Goal: Task Accomplishment & Management: Use online tool/utility

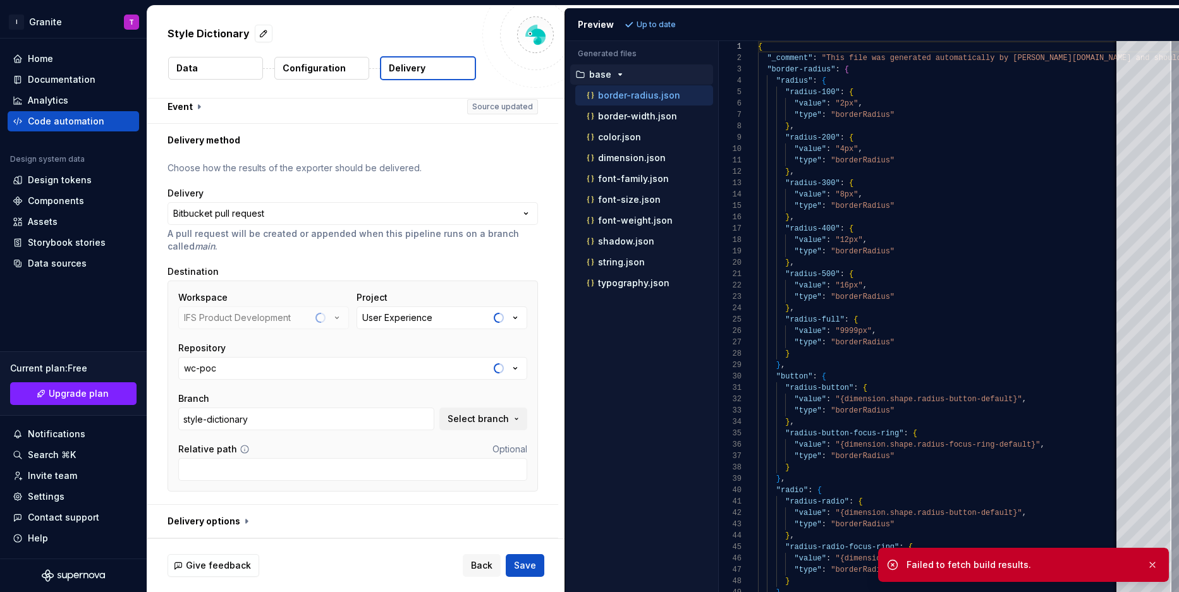
scroll to position [2445, 0]
click at [47, 126] on div "Code automation" at bounding box center [66, 121] width 77 height 13
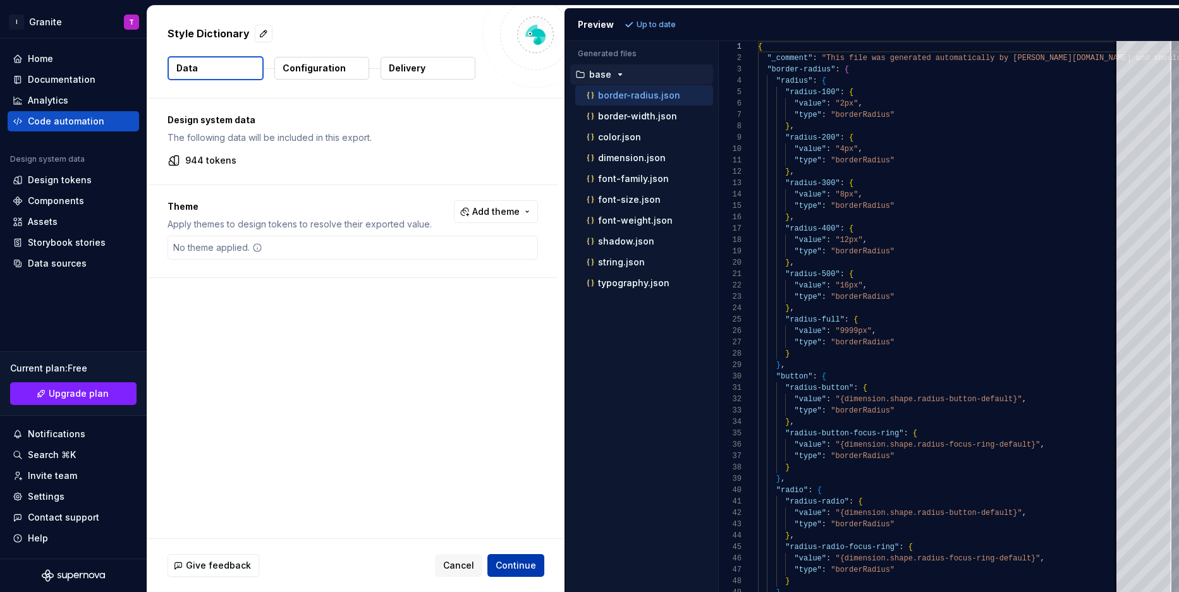
click at [517, 560] on span "Continue" at bounding box center [516, 566] width 40 height 13
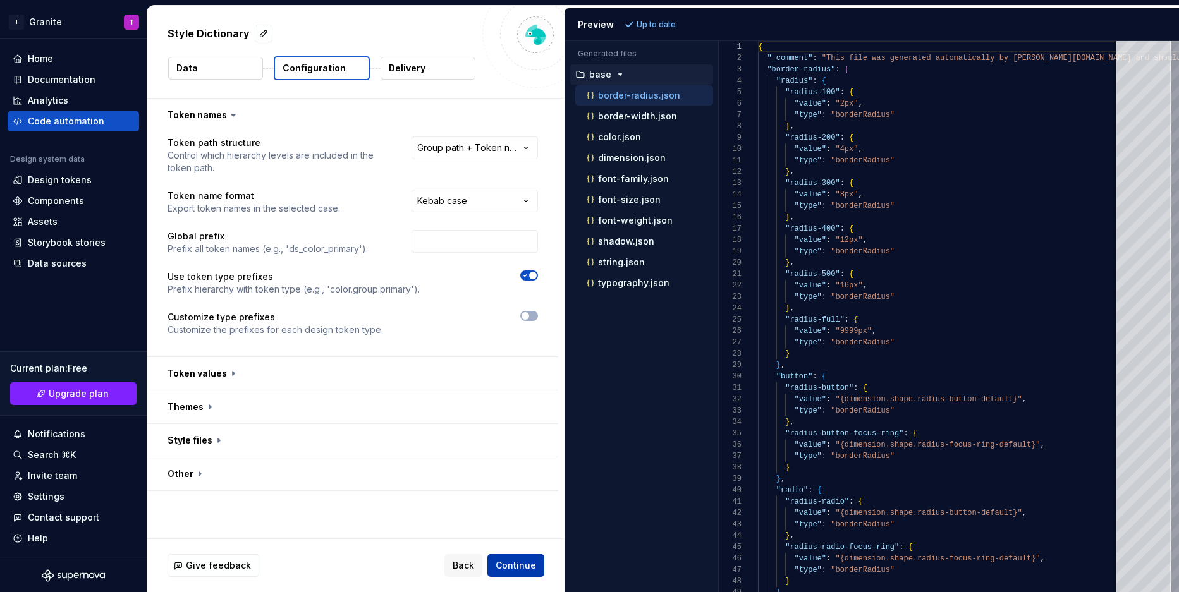
click at [520, 569] on span "Continue" at bounding box center [516, 566] width 40 height 13
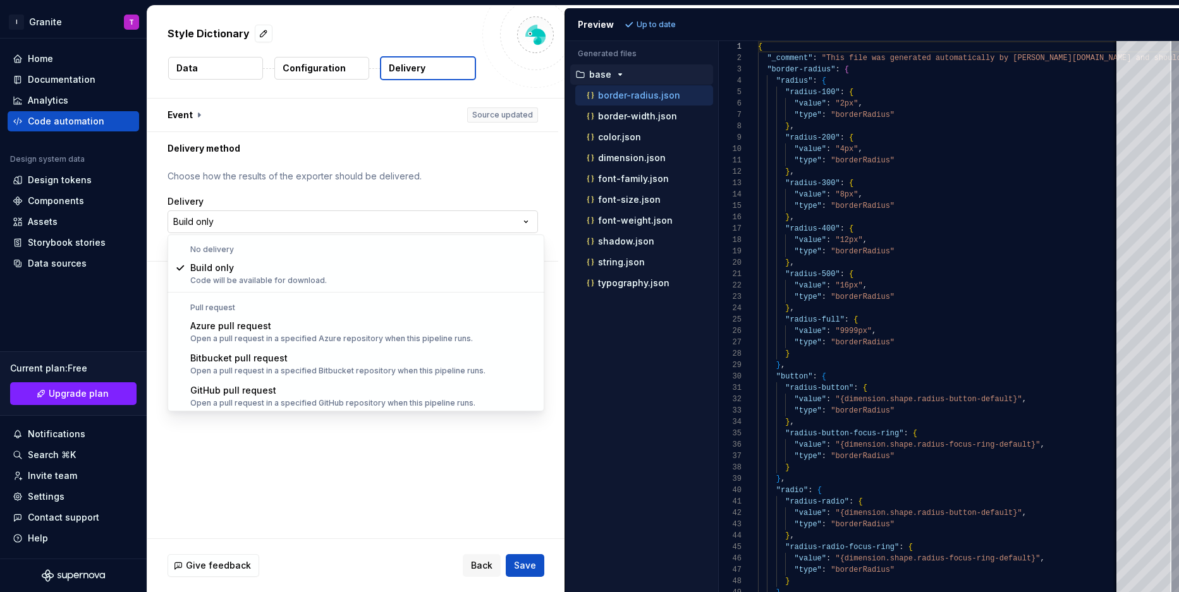
click at [273, 225] on html "**********" at bounding box center [589, 296] width 1179 height 592
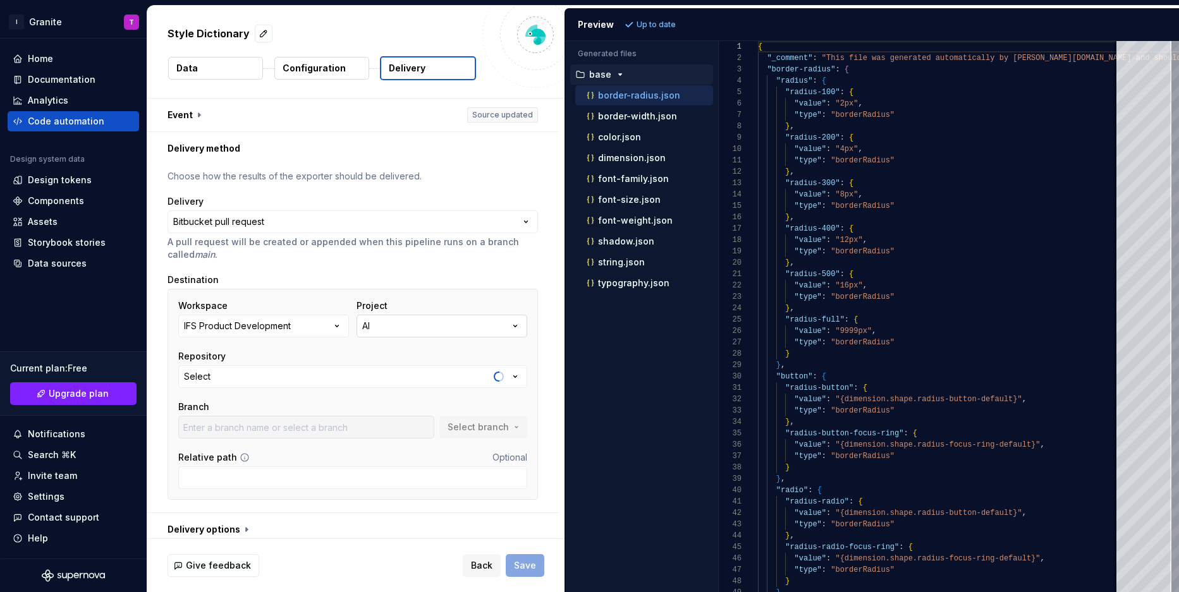
click at [431, 326] on button "AI" at bounding box center [442, 326] width 171 height 23
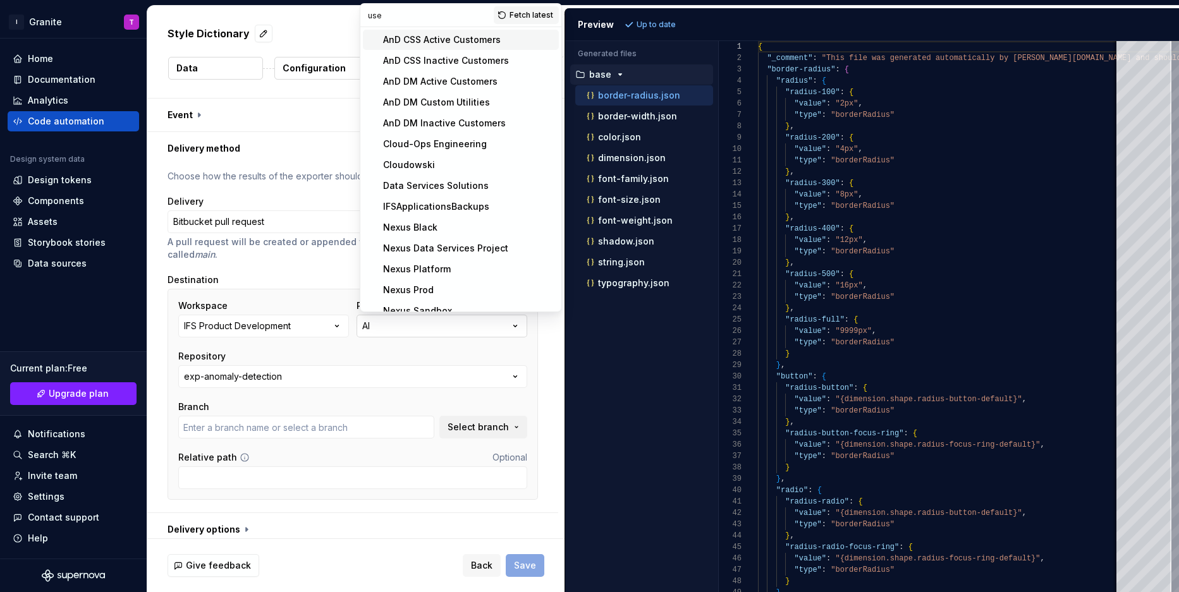
type input "user"
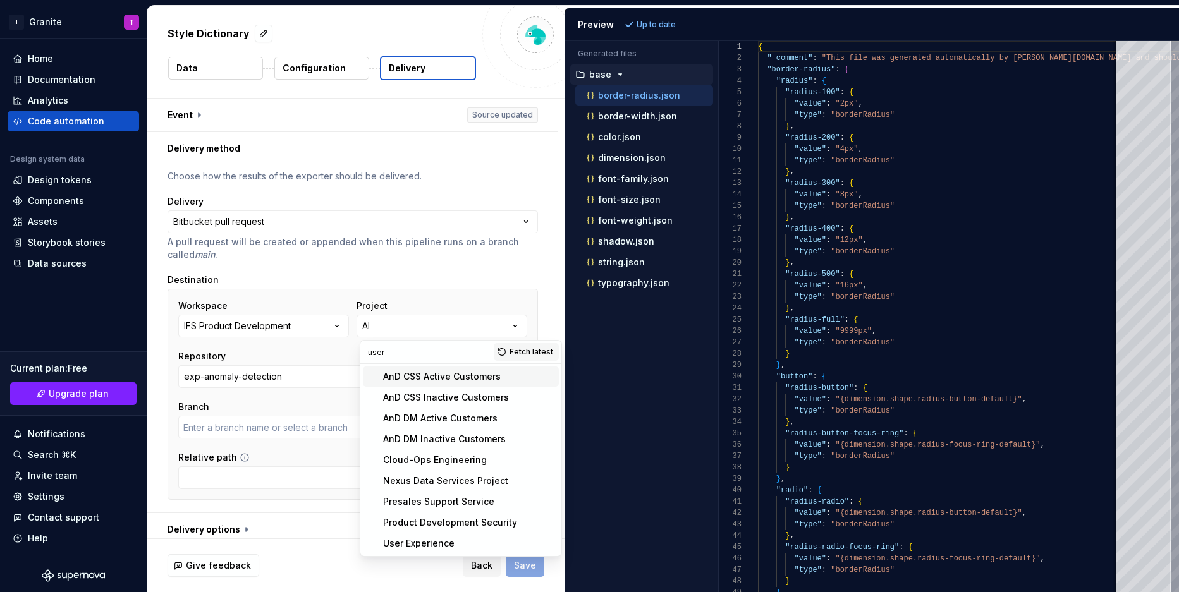
type input "main"
type input "user"
click at [425, 541] on div "User Experience" at bounding box center [418, 543] width 71 height 13
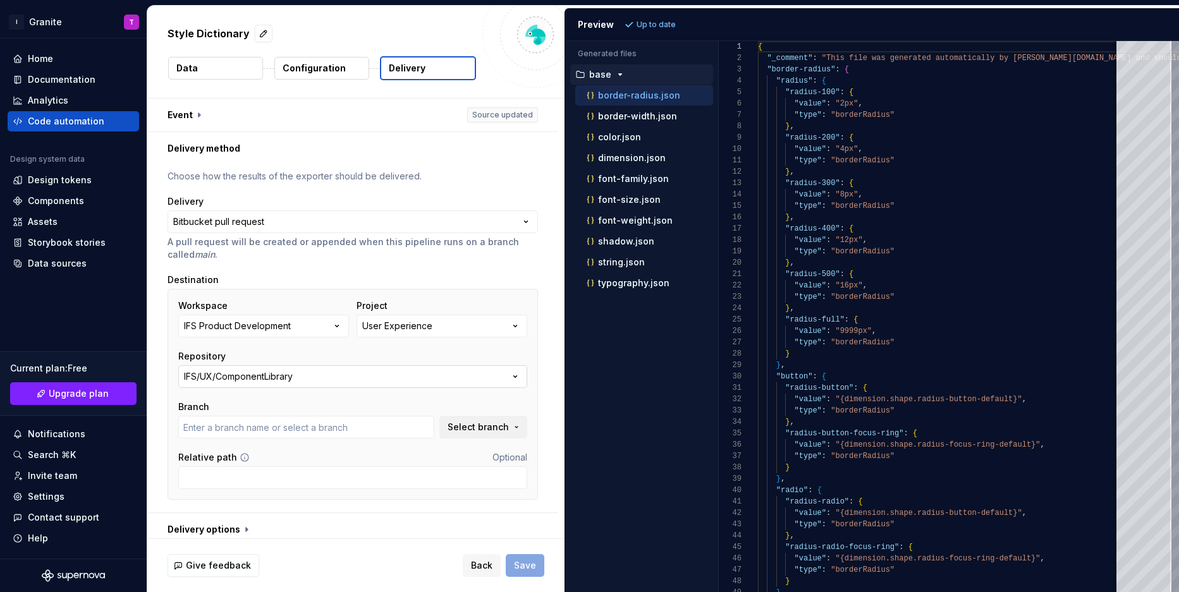
click at [301, 380] on button "IFS/UX/ComponentLibrary" at bounding box center [352, 376] width 349 height 23
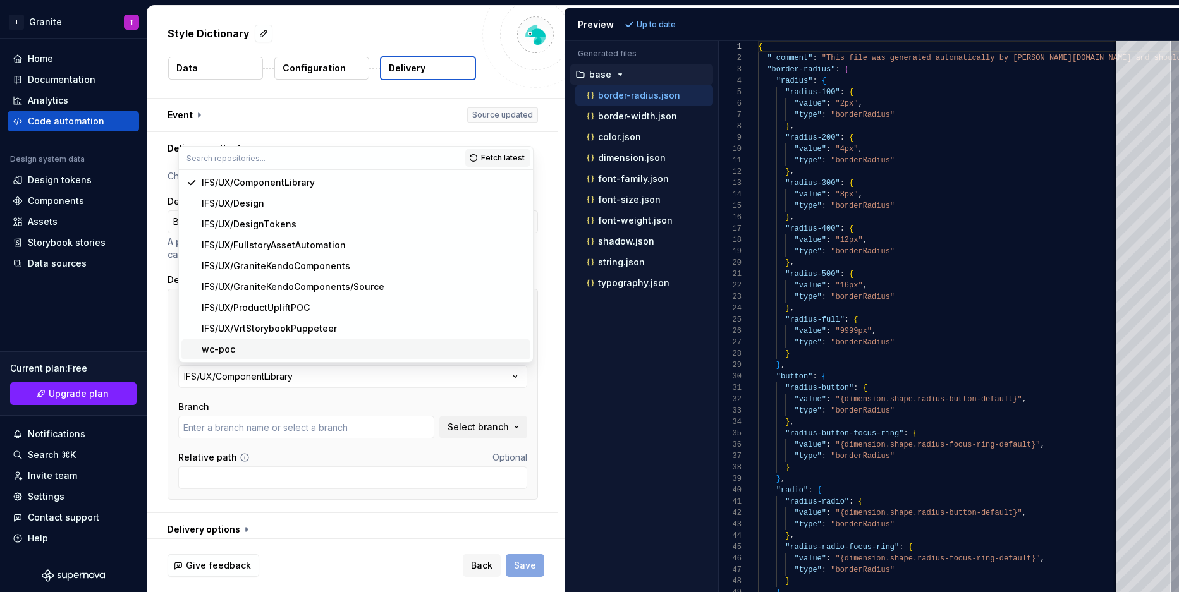
click at [258, 346] on div "wc-poc" at bounding box center [364, 349] width 324 height 13
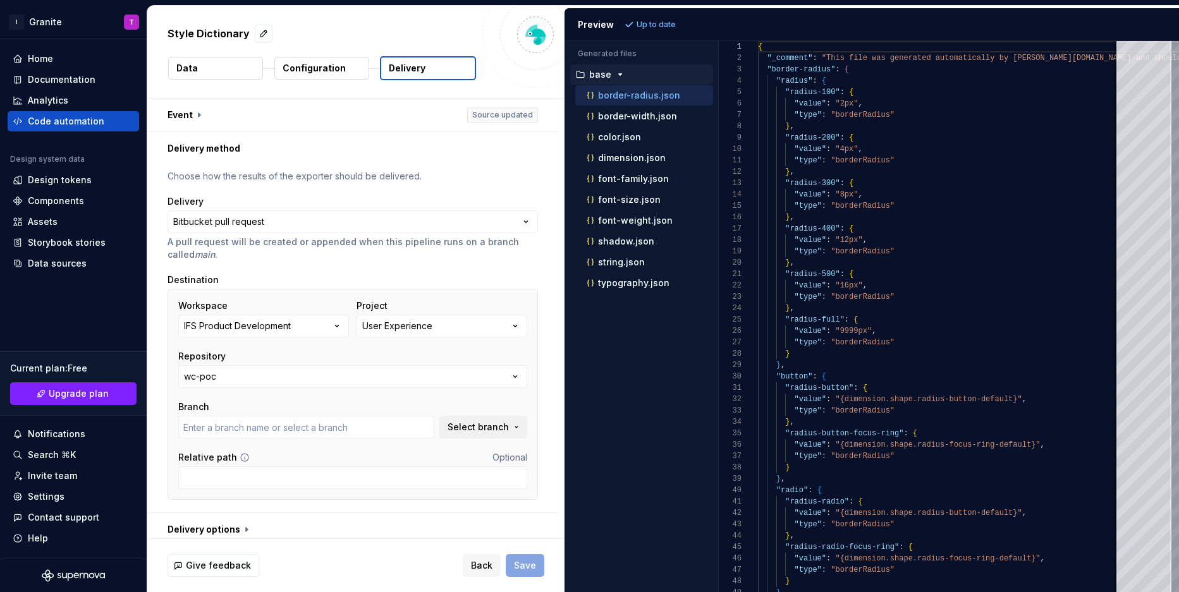
scroll to position [8, 0]
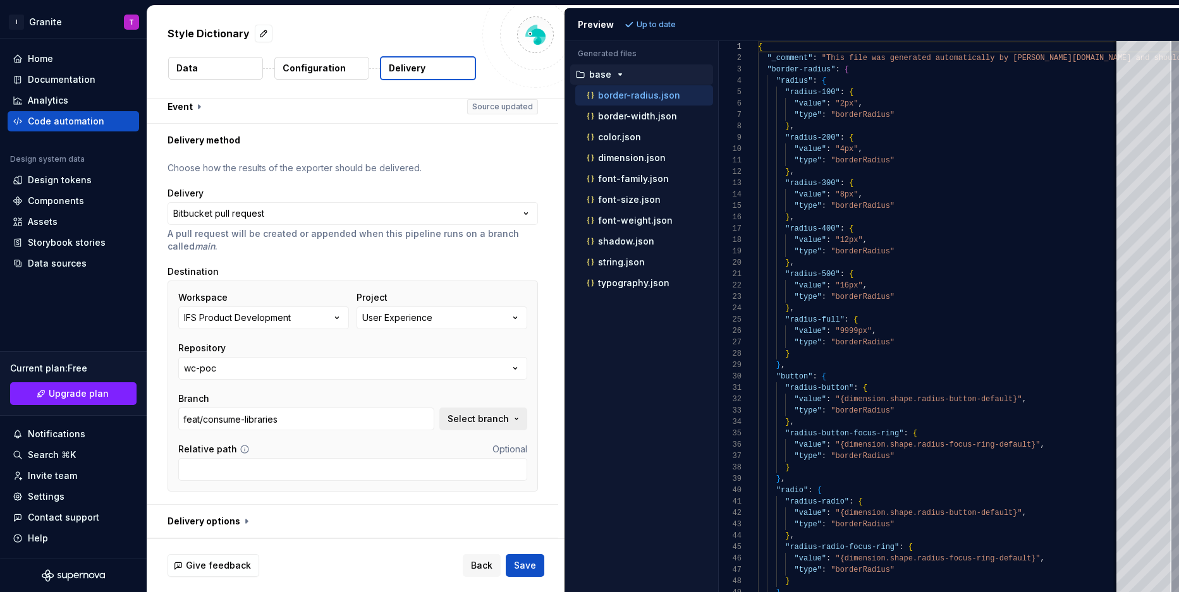
click at [465, 419] on span "Select branch" at bounding box center [478, 419] width 61 height 13
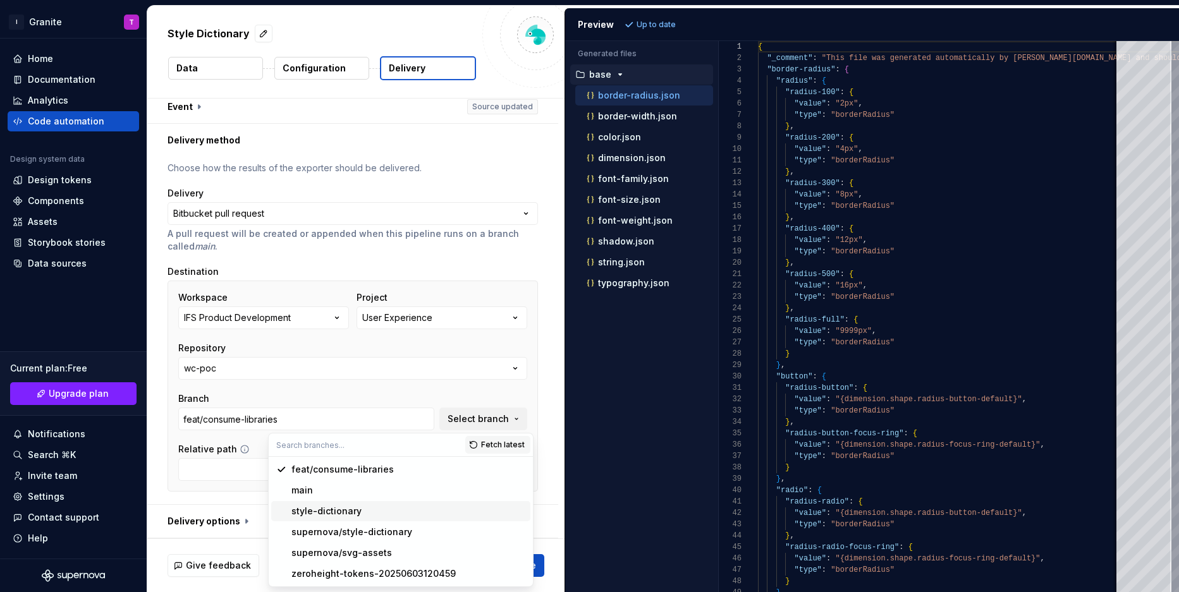
click at [367, 508] on div "style-dictionary" at bounding box center [408, 511] width 234 height 13
type input "style-dictionary"
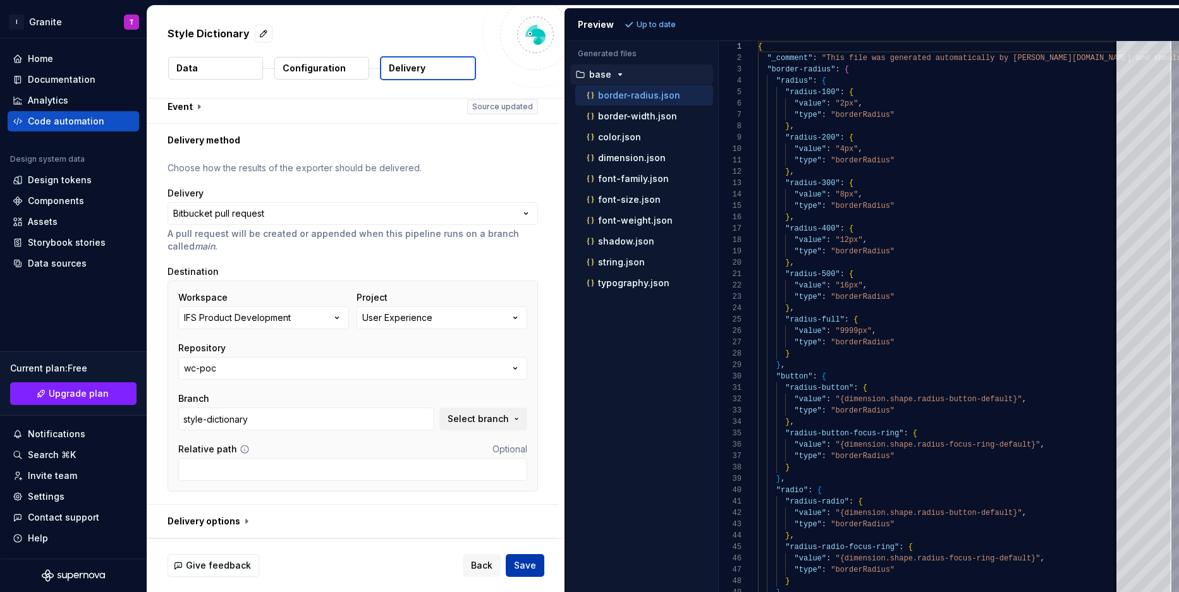
click at [532, 562] on span "Save" at bounding box center [525, 566] width 22 height 13
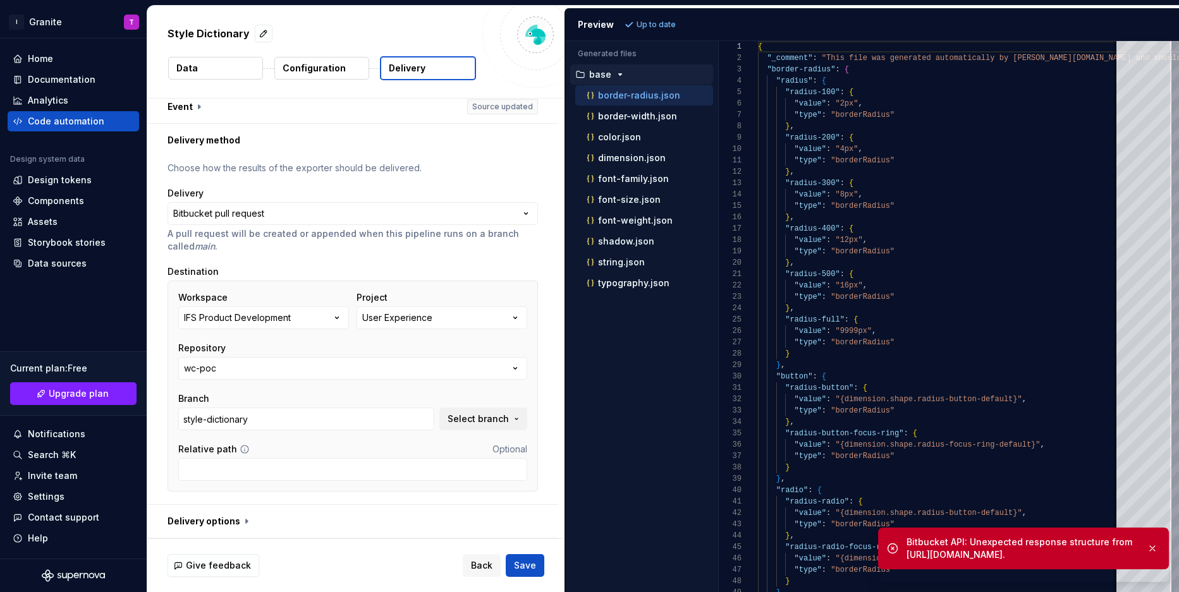
drag, startPoint x: 962, startPoint y: 568, endPoint x: 907, endPoint y: 558, distance: 55.2
click at [907, 558] on div "Bitbucket API: Unexpected response structure from https://api.bitbucket.org/2.0…" at bounding box center [1022, 548] width 230 height 25
copy div "https://api.bitbucket.org/2.0/repositories/ifs-pd?page=139."
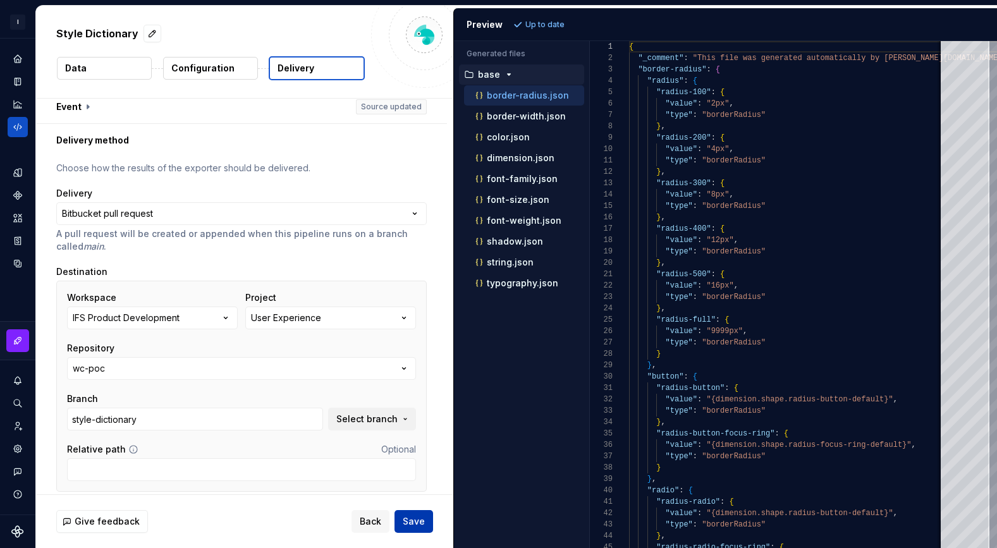
click at [429, 527] on button "Save" at bounding box center [414, 521] width 39 height 23
click at [268, 359] on button "wc-poc" at bounding box center [241, 368] width 349 height 23
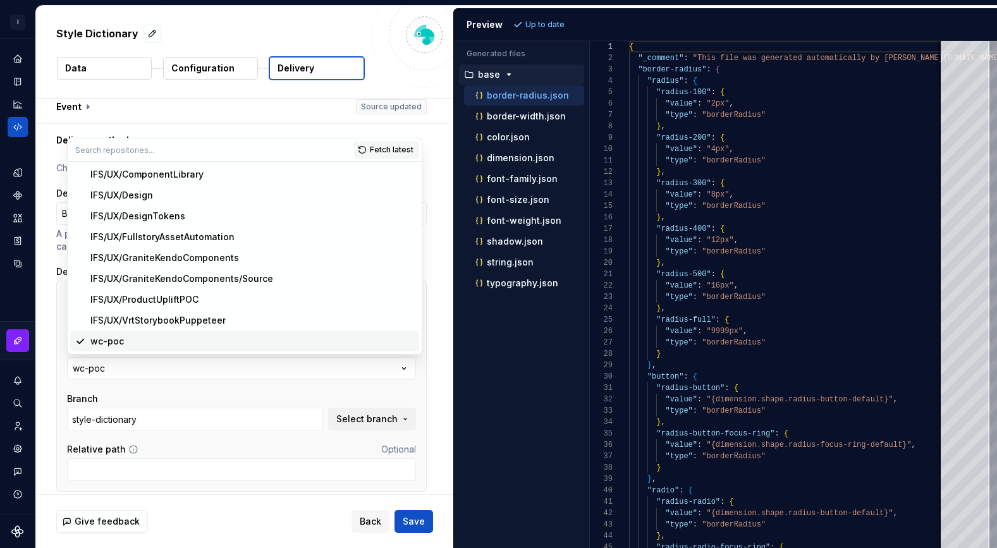
click at [197, 336] on div "wc-poc" at bounding box center [252, 341] width 324 height 13
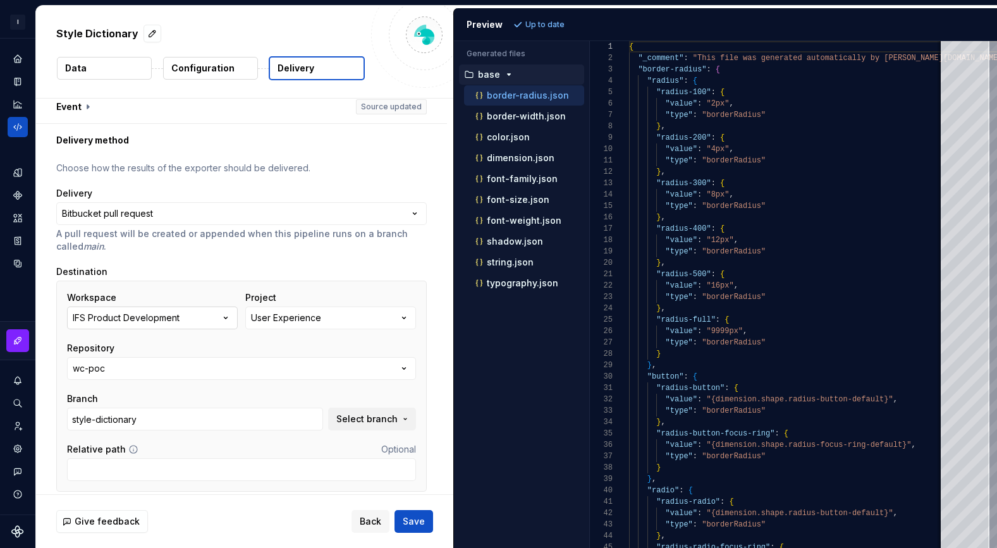
click at [150, 312] on div "IFS Product Development" at bounding box center [126, 318] width 107 height 13
click at [329, 328] on div "Project Select" at bounding box center [330, 310] width 171 height 38
click at [205, 321] on div "Workspace Select" at bounding box center [152, 310] width 171 height 38
click at [223, 318] on icon "button" at bounding box center [225, 318] width 13 height 13
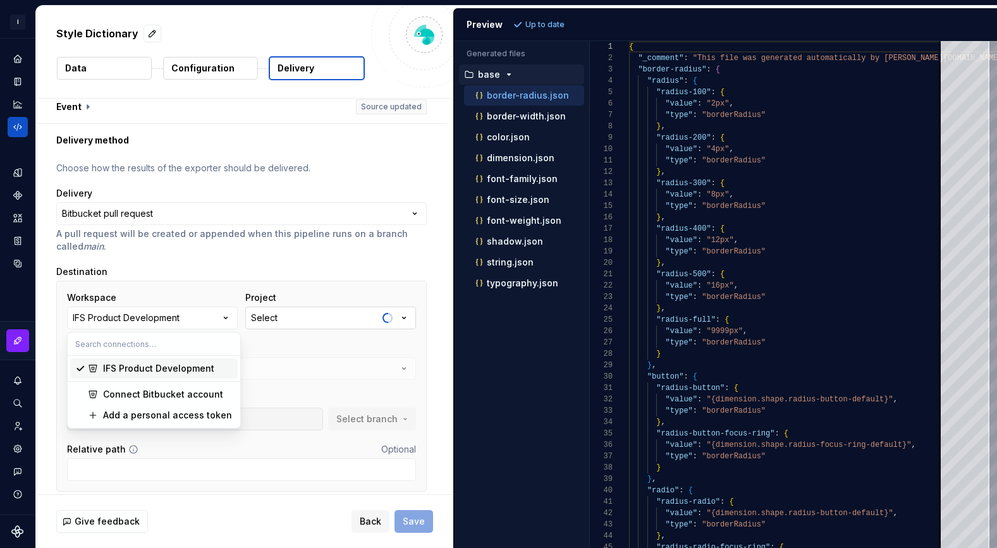
click at [340, 316] on button "Select" at bounding box center [330, 318] width 171 height 23
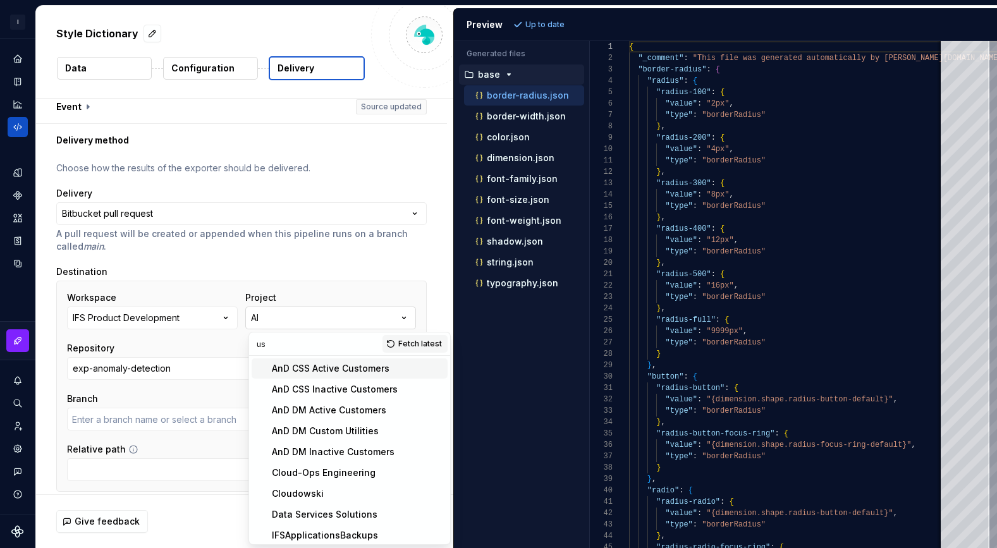
type input "use"
type input "main"
type input "user"
click at [344, 534] on div "User Experience" at bounding box center [357, 535] width 171 height 13
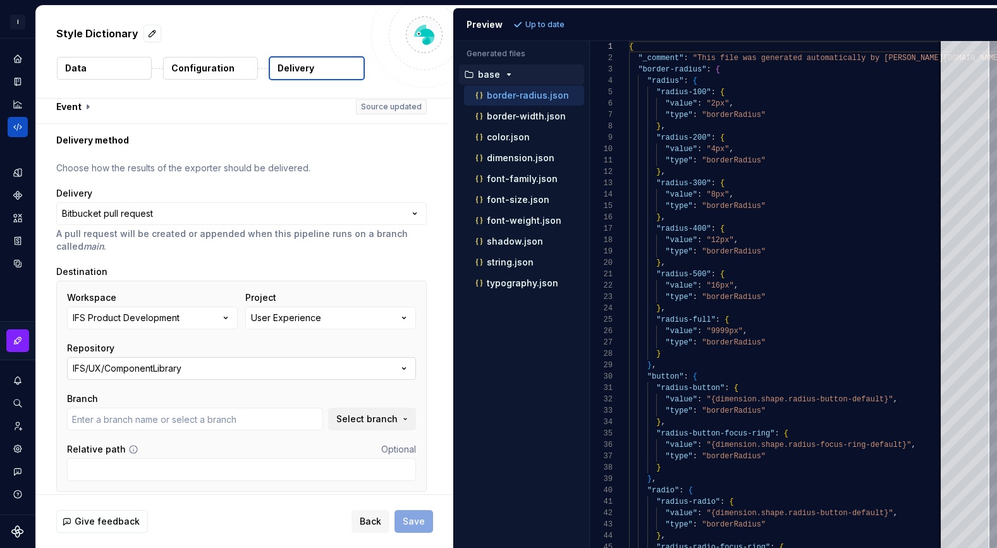
click at [410, 366] on icon "button" at bounding box center [404, 368] width 13 height 13
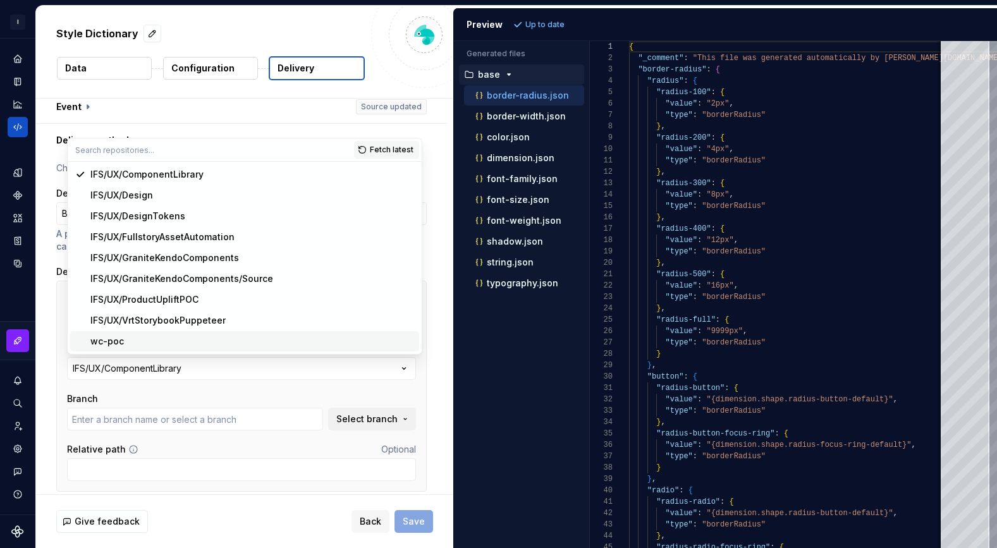
click at [150, 341] on div "wc-poc" at bounding box center [252, 341] width 324 height 13
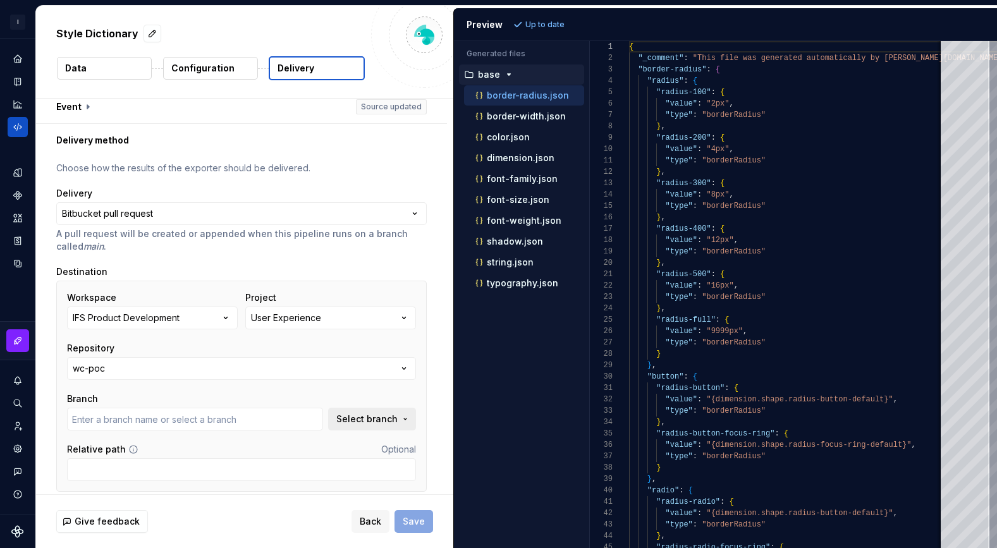
click at [402, 426] on button "Select branch" at bounding box center [372, 419] width 88 height 23
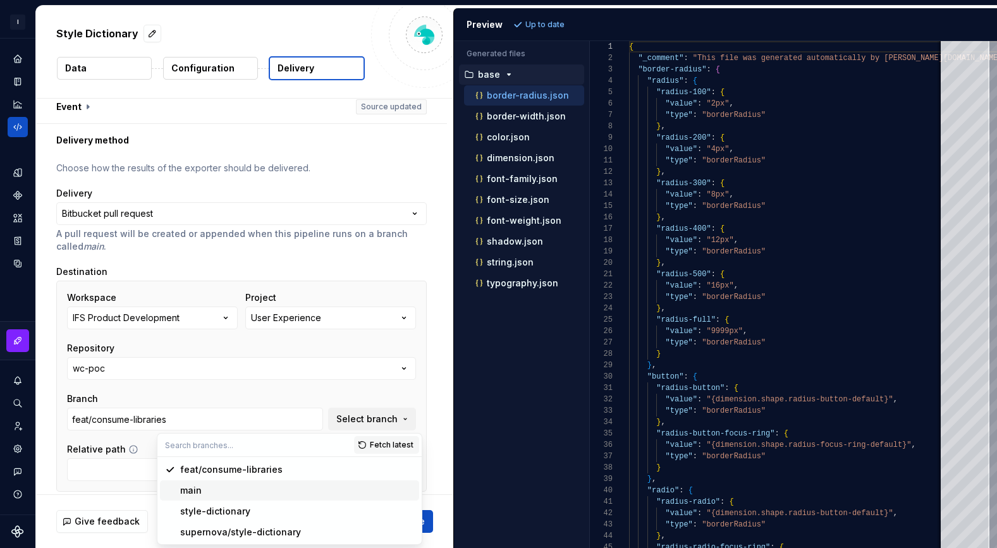
click at [236, 492] on div "main" at bounding box center [297, 490] width 234 height 13
type input "main"
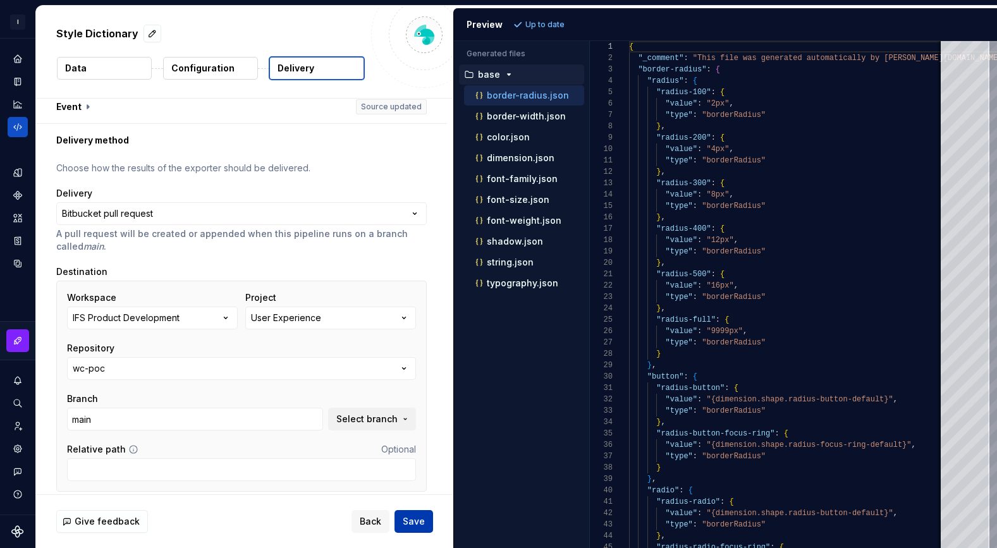
click at [425, 515] on button "Save" at bounding box center [414, 521] width 39 height 23
